Goal: Register for event/course

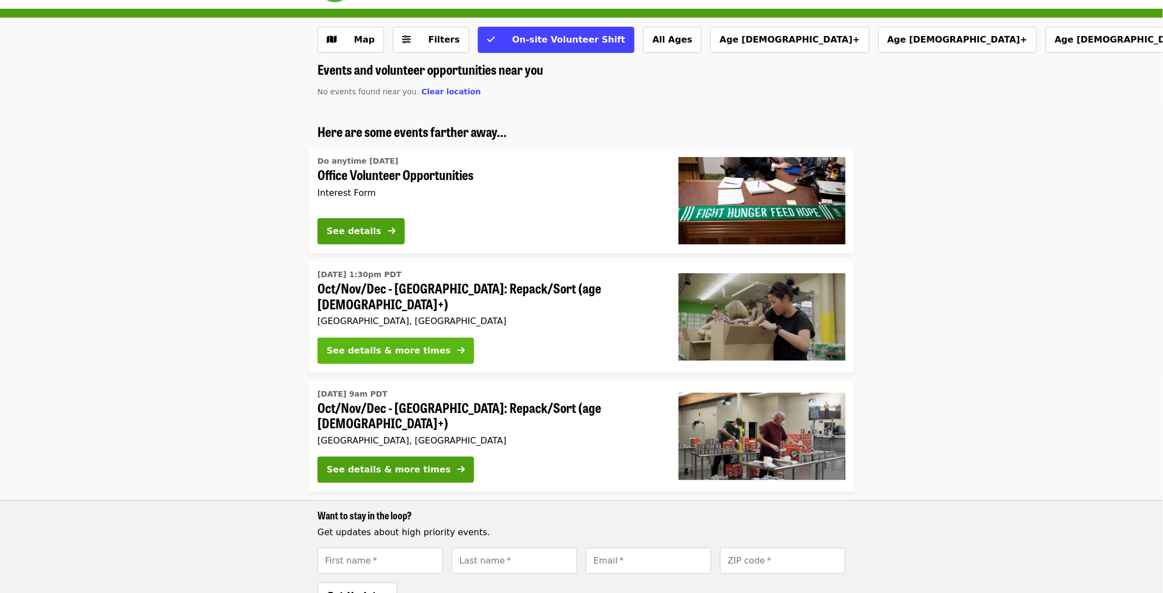
scroll to position [55, 0]
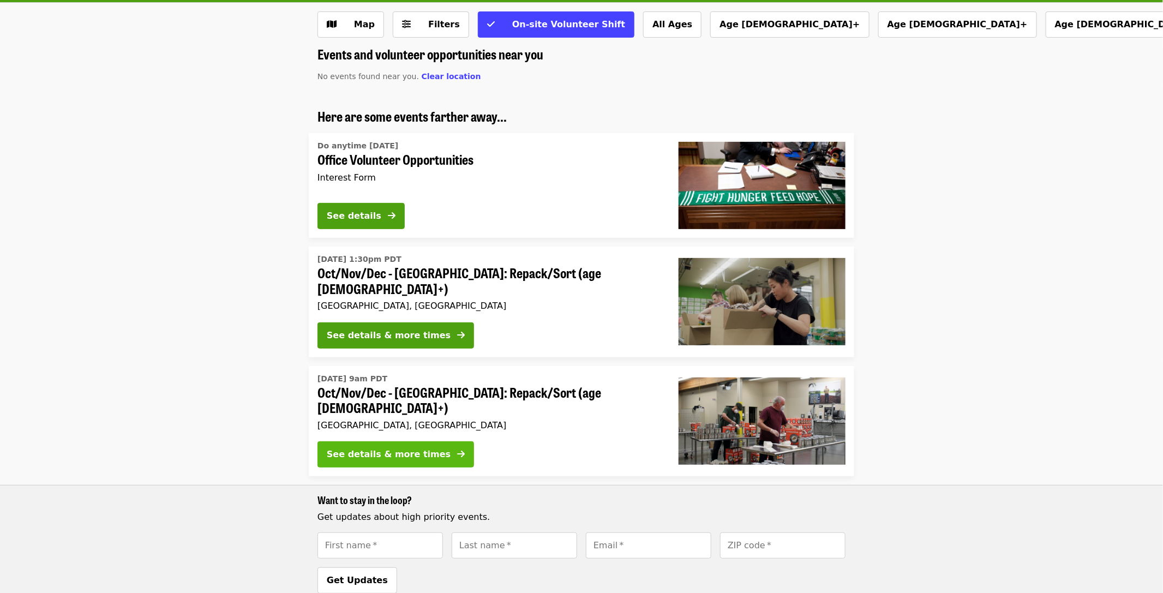
click at [398, 448] on div "See details & more times" at bounding box center [389, 454] width 124 height 13
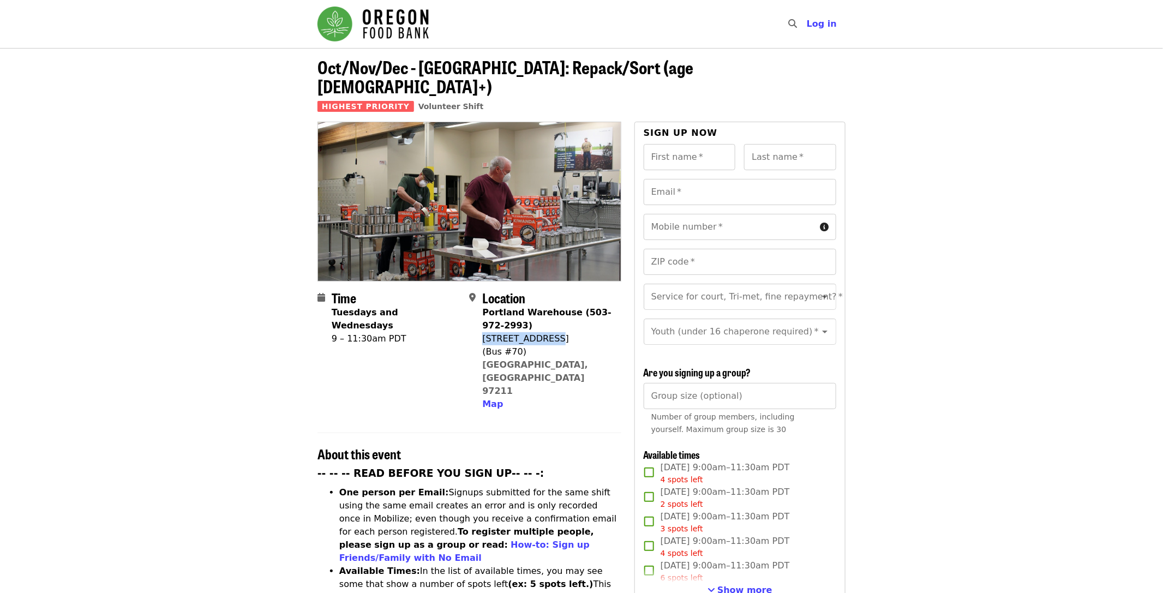
drag, startPoint x: 483, startPoint y: 319, endPoint x: 545, endPoint y: 319, distance: 62.2
click at [545, 332] on div "[STREET_ADDRESS]" at bounding box center [547, 338] width 130 height 13
copy div "[STREET_ADDRESS]"
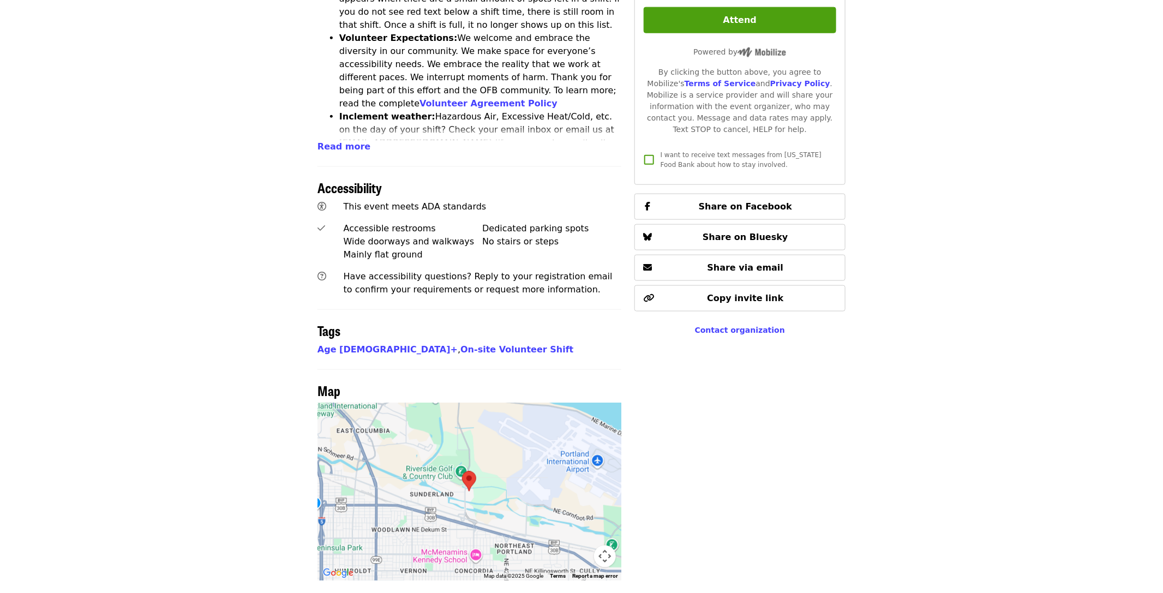
scroll to position [704, 0]
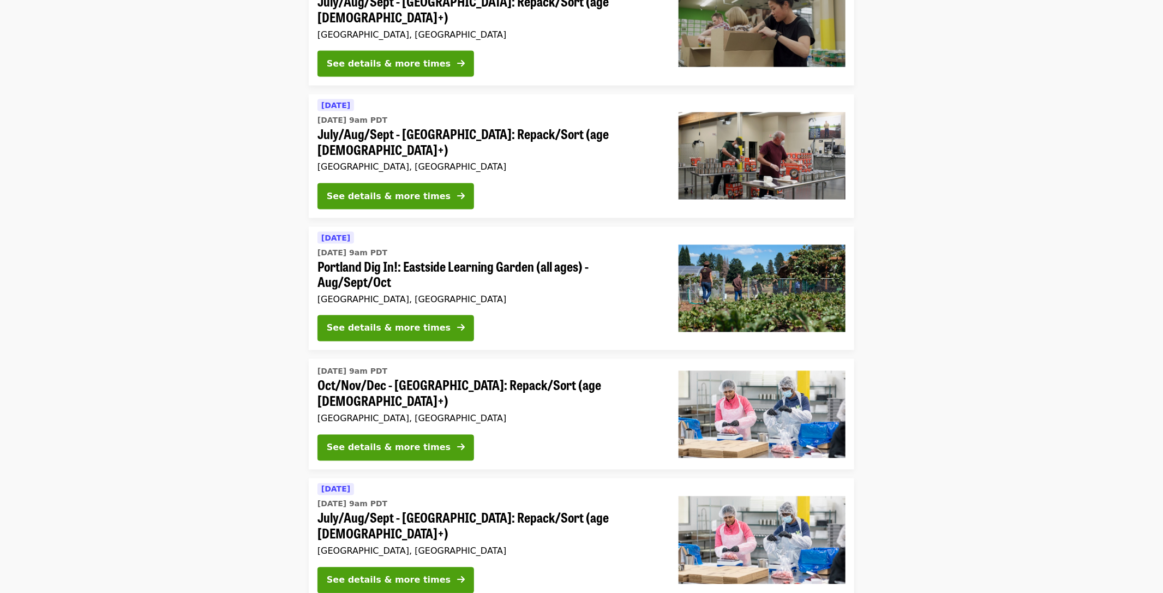
scroll to position [55, 0]
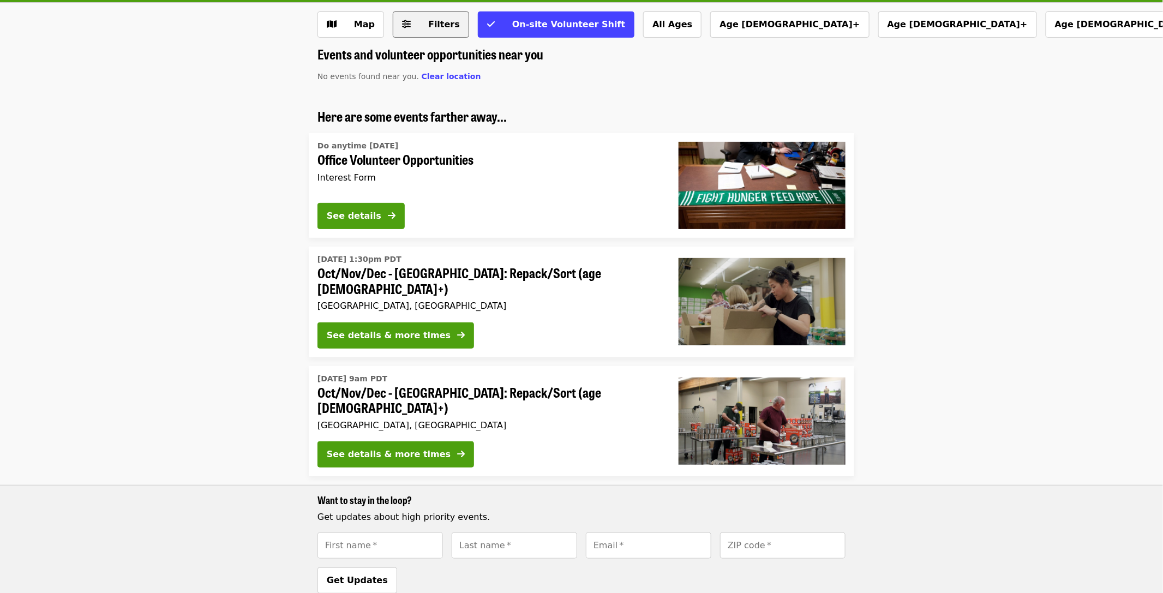
click at [420, 24] on span "Filters" at bounding box center [438, 24] width 43 height 13
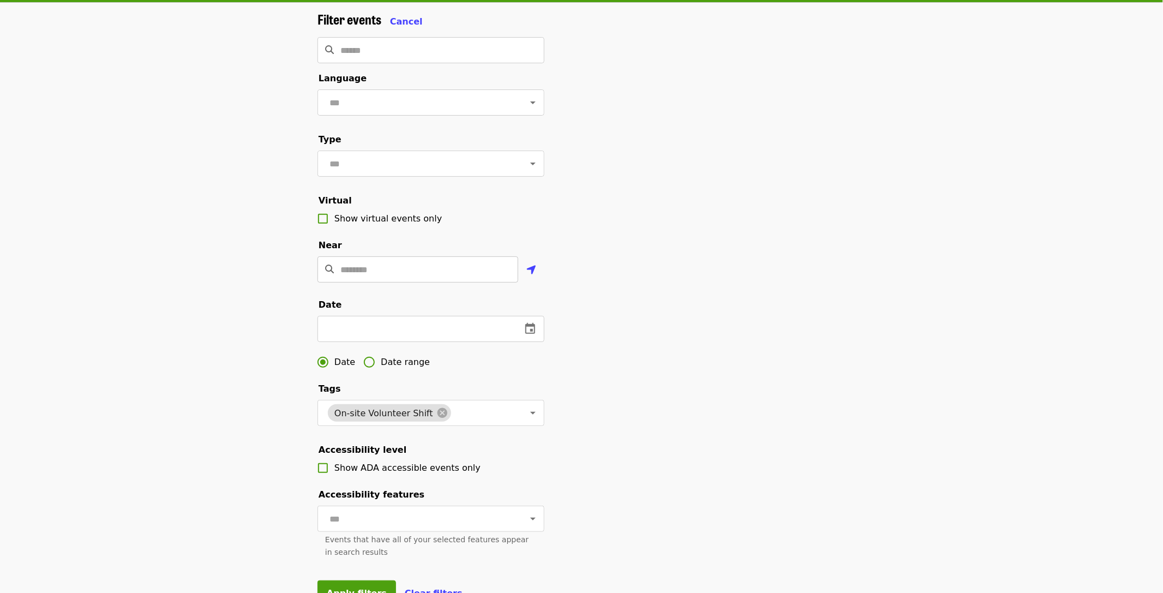
click at [368, 283] on input "Location" at bounding box center [429, 269] width 178 height 26
type input "*********"
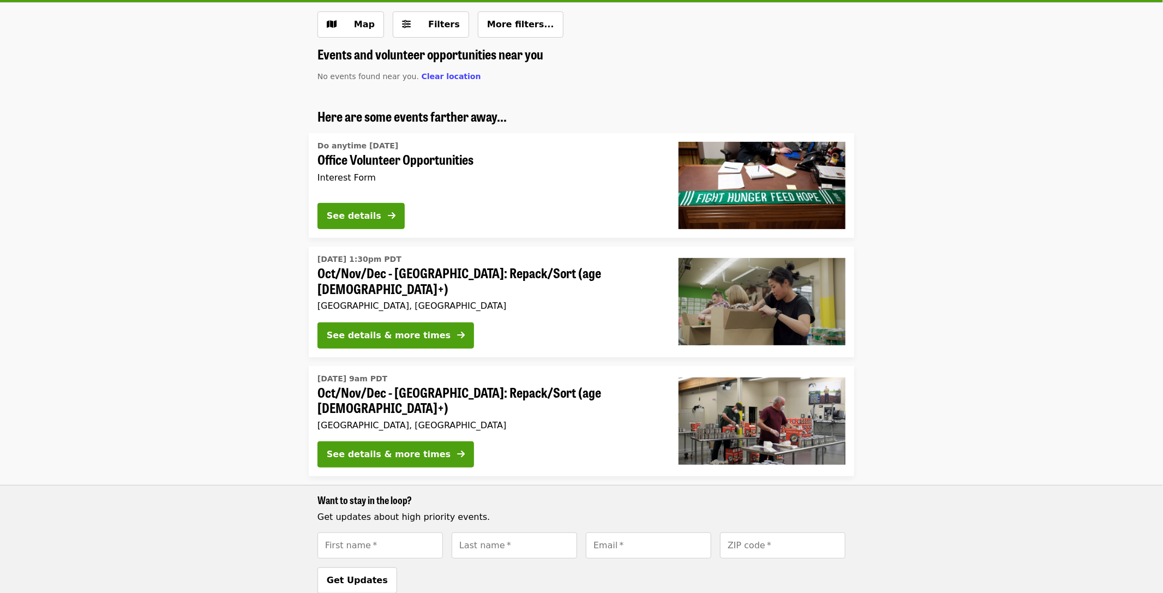
scroll to position [0, 0]
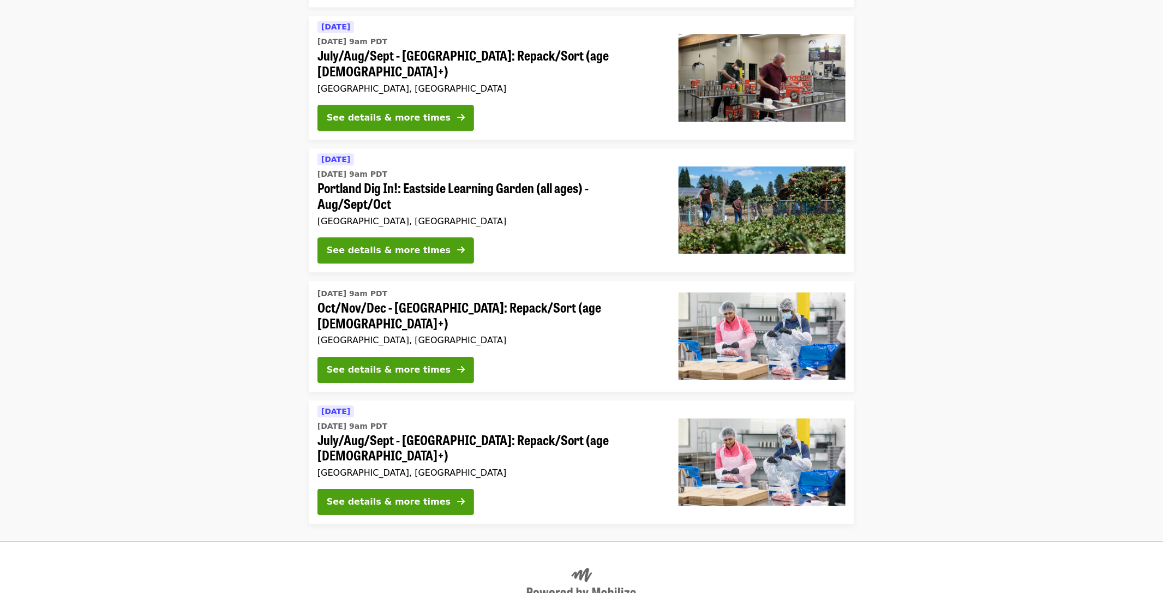
scroll to position [1410, 0]
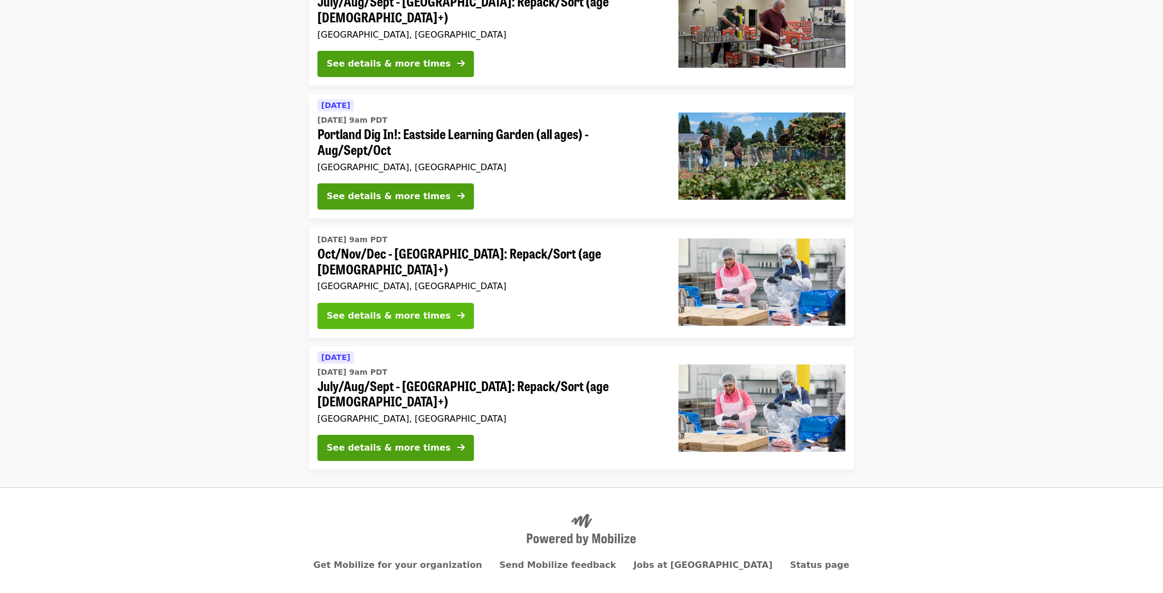
click at [413, 309] on div "See details & more times" at bounding box center [389, 315] width 124 height 13
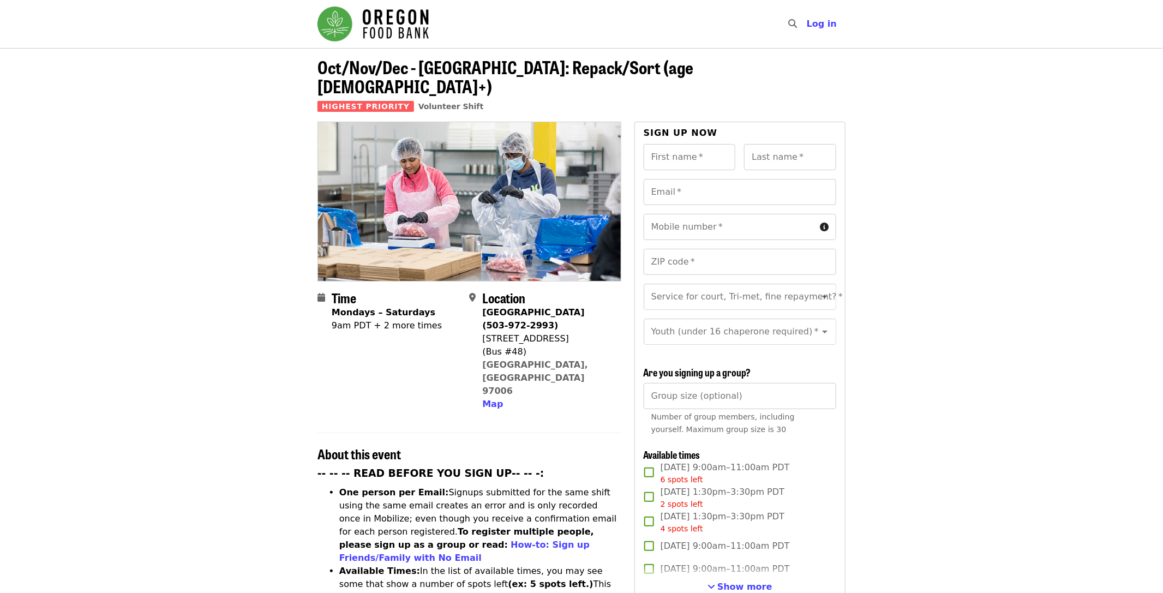
drag, startPoint x: 482, startPoint y: 321, endPoint x: 559, endPoint y: 320, distance: 76.4
click at [559, 332] on div "[STREET_ADDRESS]" at bounding box center [547, 338] width 130 height 13
copy div "[STREET_ADDRESS]"
